Goal: Transaction & Acquisition: Purchase product/service

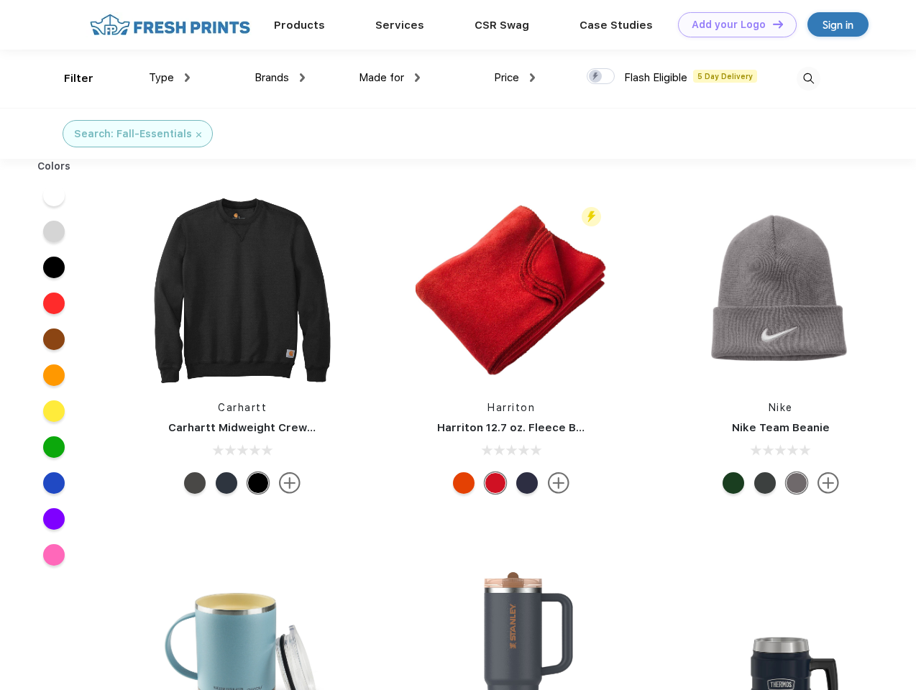
click at [732, 24] on link "Add your Logo Design Tool" at bounding box center [737, 24] width 119 height 25
click at [0, 0] on div "Design Tool" at bounding box center [0, 0] width 0 height 0
click at [772, 24] on link "Add your Logo Design Tool" at bounding box center [737, 24] width 119 height 25
click at [69, 78] on div "Filter" at bounding box center [78, 78] width 29 height 17
click at [170, 78] on span "Type" at bounding box center [161, 77] width 25 height 13
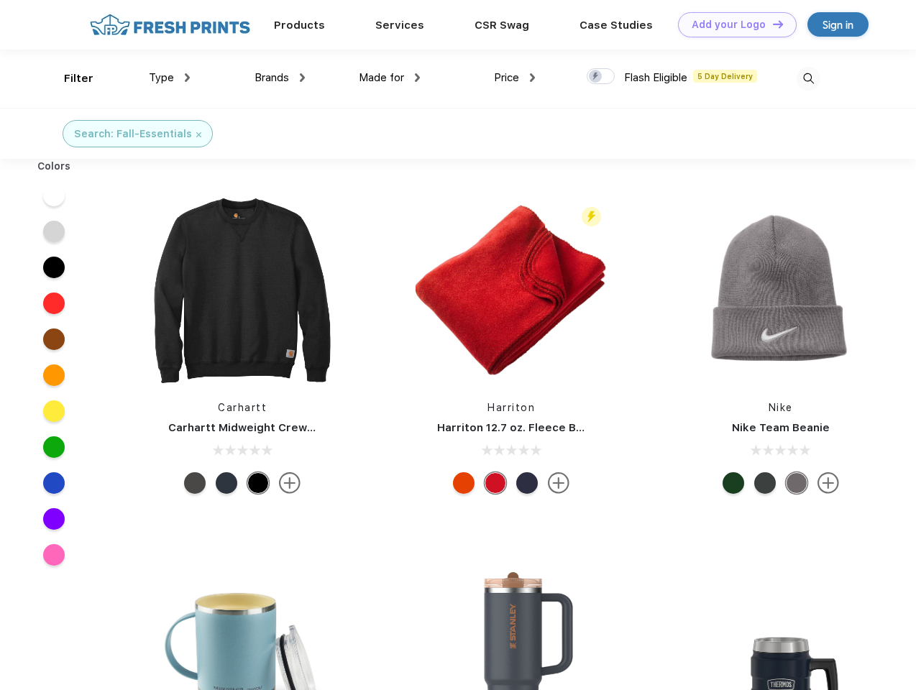
click at [280, 78] on span "Brands" at bounding box center [272, 77] width 35 height 13
click at [390, 78] on span "Made for" at bounding box center [381, 77] width 45 height 13
click at [515, 78] on span "Price" at bounding box center [506, 77] width 25 height 13
click at [601, 77] on div at bounding box center [601, 76] width 28 height 16
click at [596, 77] on input "checkbox" at bounding box center [591, 72] width 9 height 9
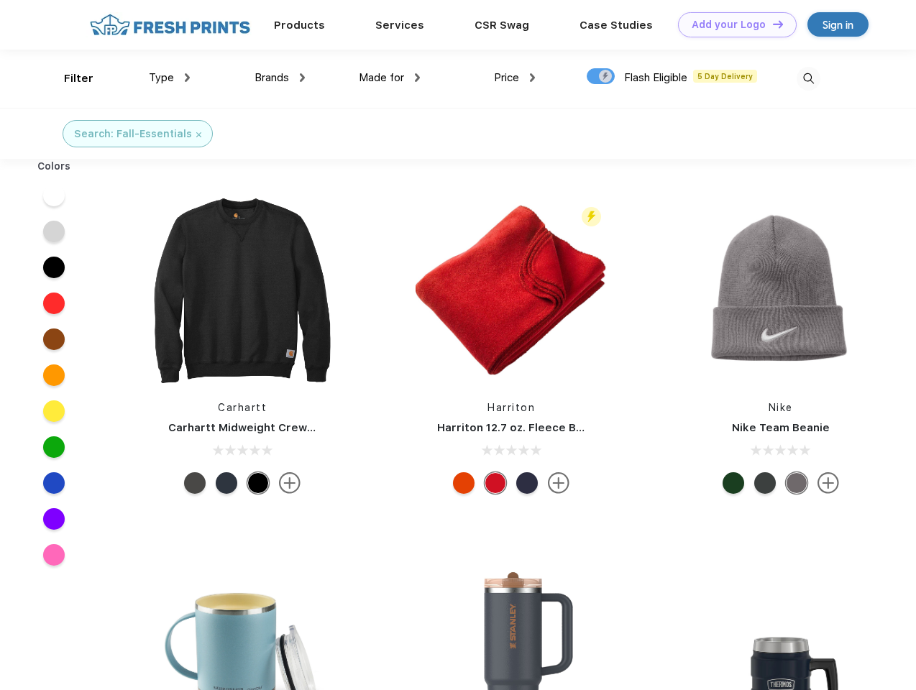
click at [808, 78] on img at bounding box center [809, 79] width 24 height 24
